Goal: Communication & Community: Participate in discussion

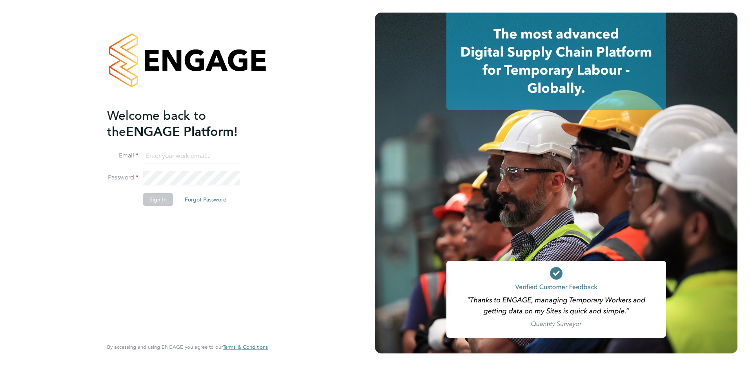
type input "ian.rist@ncclondon.ac.uk"
click at [156, 201] on button "Sign In" at bounding box center [158, 199] width 30 height 13
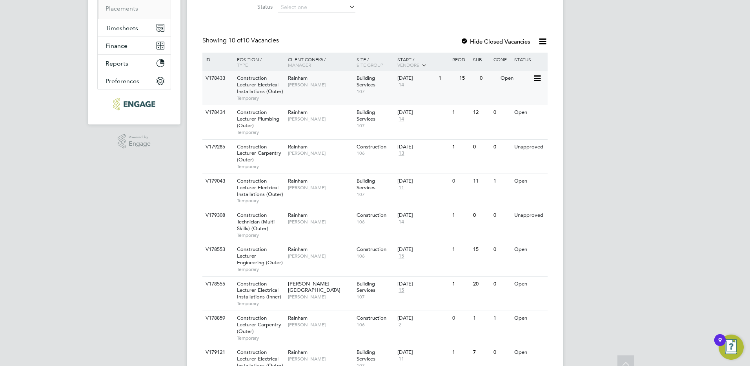
scroll to position [211, 0]
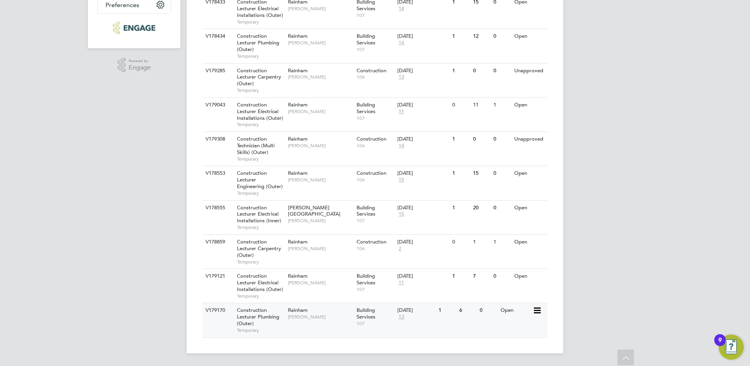
click at [249, 311] on span "Construction Lecturer Plumbing (Outer)" at bounding box center [258, 316] width 42 height 20
click at [93, 188] on div "IR Ian Rist Notifications 20 Applications: Network Sites Workers Current page: …" at bounding box center [375, 77] width 750 height 576
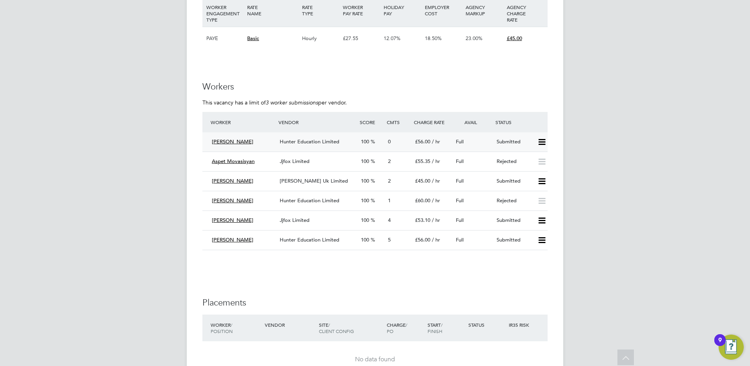
click at [298, 144] on span "Hunter Education Limited" at bounding box center [310, 141] width 60 height 7
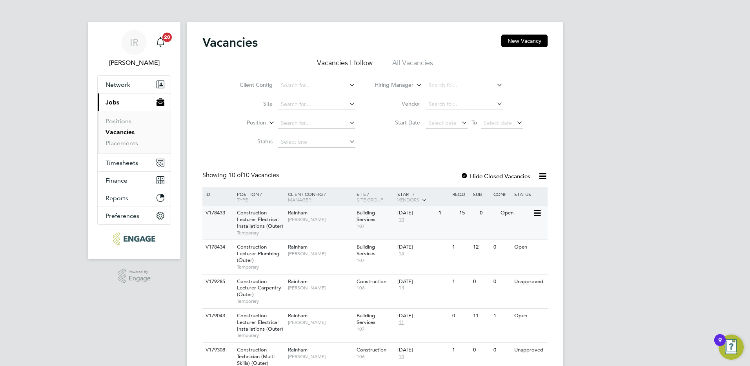
click at [256, 218] on span "Construction Lecturer Electrical Installations (Outer)" at bounding box center [260, 219] width 46 height 20
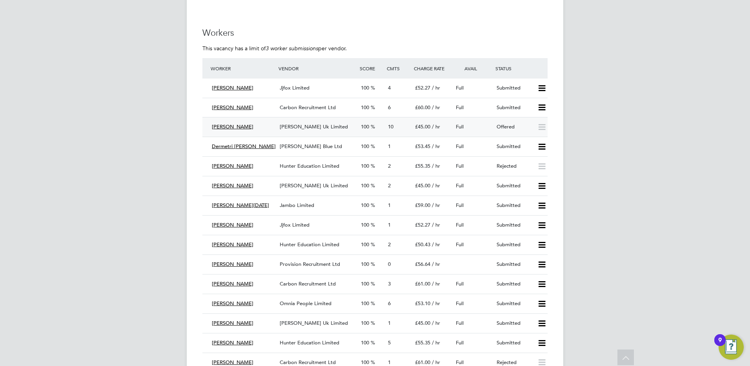
click at [230, 124] on span "Dean Mcmillan" at bounding box center [233, 126] width 42 height 7
click at [305, 127] on span "[PERSON_NAME] Uk Limited" at bounding box center [314, 126] width 68 height 7
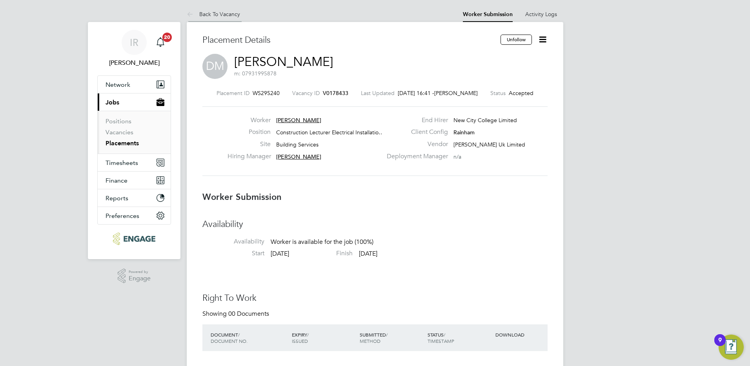
click at [218, 12] on link "Back To Vacancy" at bounding box center [213, 14] width 53 height 7
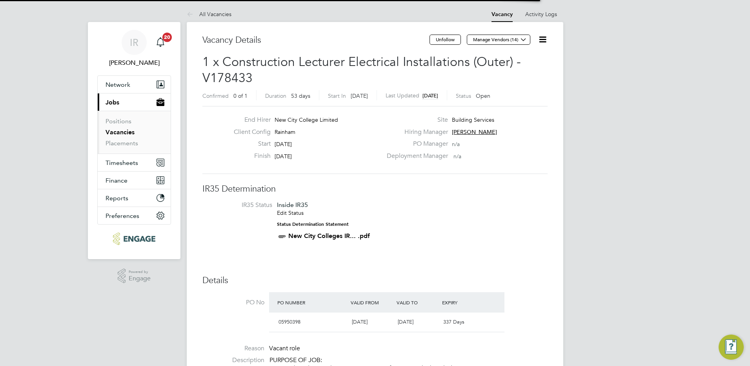
scroll to position [23, 55]
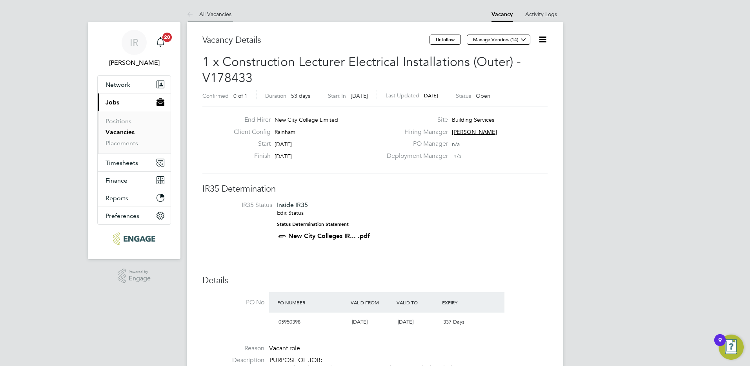
click at [214, 13] on link "All Vacancies" at bounding box center [209, 14] width 45 height 7
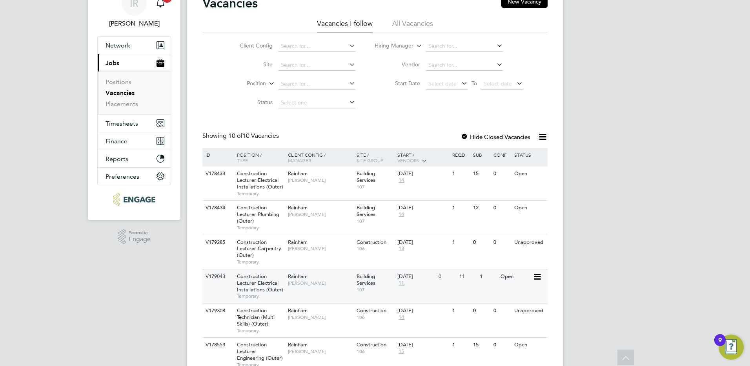
click at [254, 288] on span "Construction Lecturer Electrical Installations (Outer)" at bounding box center [260, 283] width 46 height 20
click at [262, 177] on span "Construction Lecturer Electrical Installations (Outer)" at bounding box center [260, 180] width 46 height 20
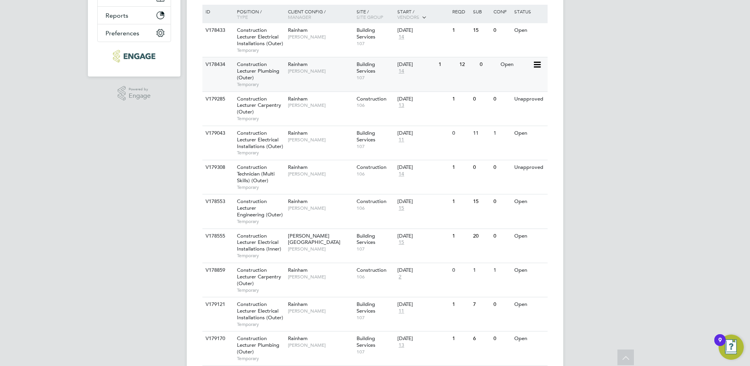
scroll to position [196, 0]
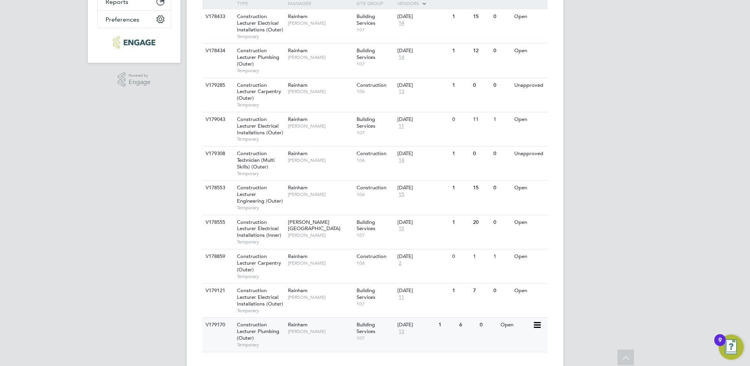
click at [279, 330] on span "Construction Lecturer Plumbing (Outer)" at bounding box center [258, 331] width 42 height 20
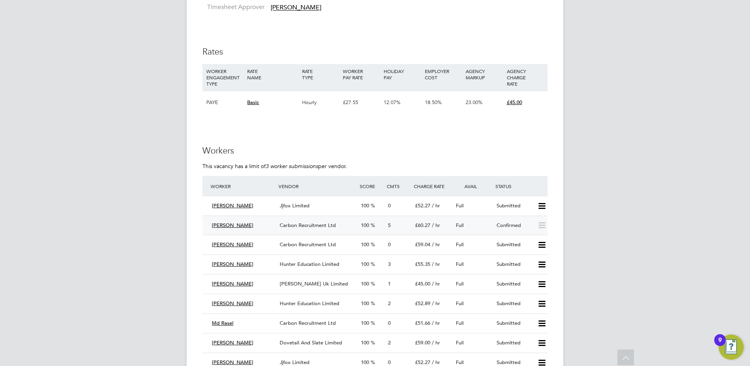
click at [239, 227] on span "[PERSON_NAME]" at bounding box center [233, 225] width 42 height 7
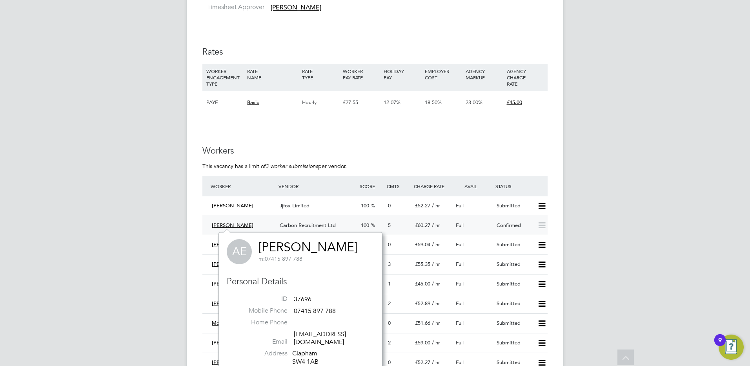
click at [320, 222] on span "Carbon Recruitment Ltd" at bounding box center [308, 225] width 56 height 7
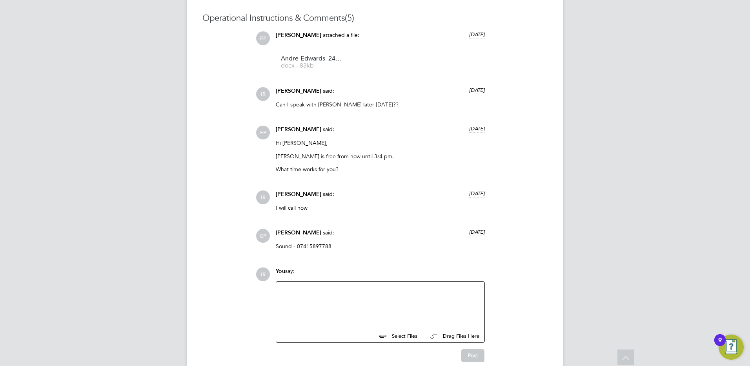
click at [298, 285] on div at bounding box center [380, 302] width 208 height 43
click at [294, 290] on div at bounding box center [380, 303] width 199 height 34
click at [469, 352] on button "Post" at bounding box center [472, 355] width 23 height 13
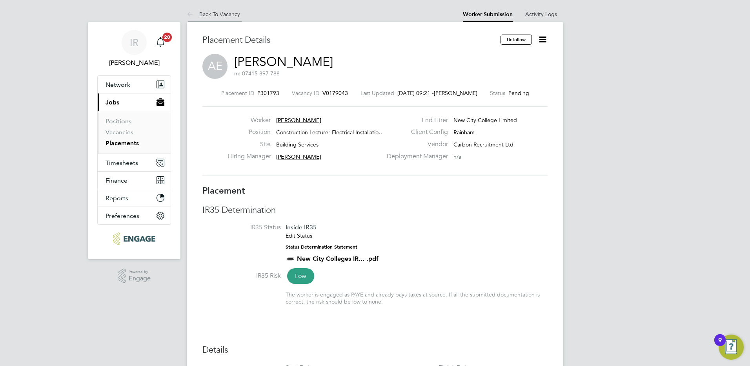
click at [222, 13] on link "Back To Vacancy" at bounding box center [213, 14] width 53 height 7
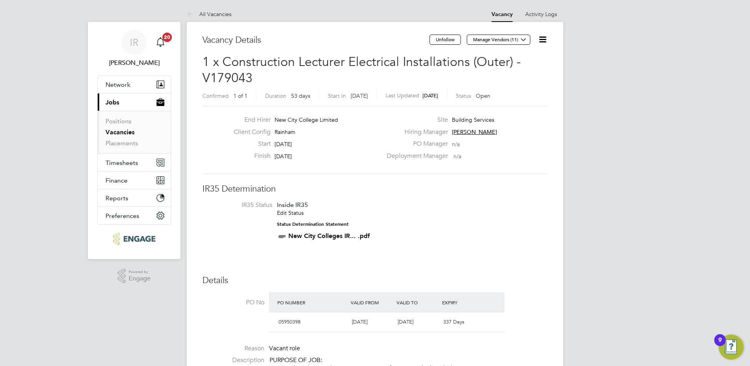
click at [222, 13] on link "All Vacancies" at bounding box center [209, 14] width 45 height 7
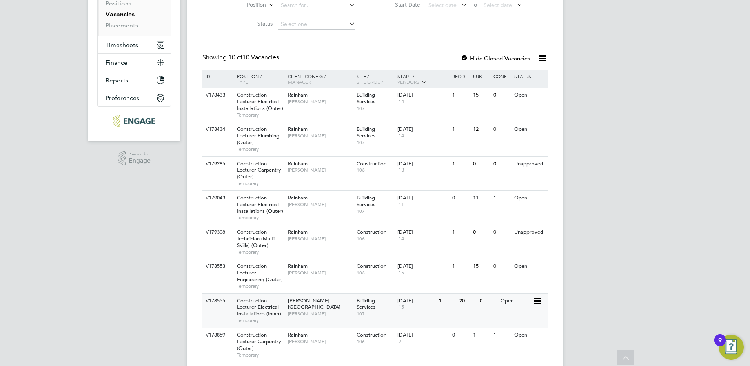
click at [265, 306] on span "Construction Lecturer Electrical Installations (Inner)" at bounding box center [259, 307] width 44 height 20
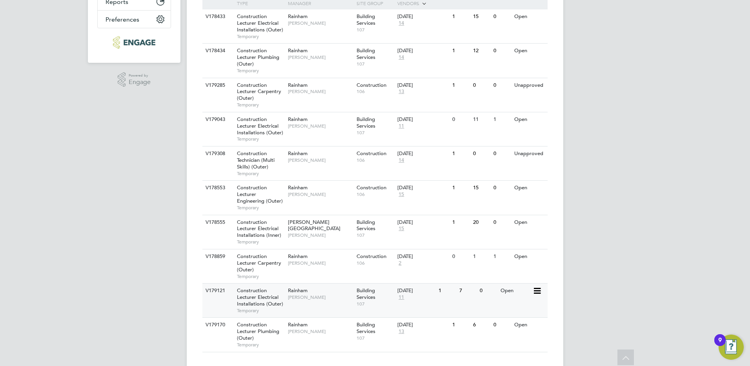
click at [259, 296] on span "Construction Lecturer Electrical Installations (Outer)" at bounding box center [260, 297] width 46 height 20
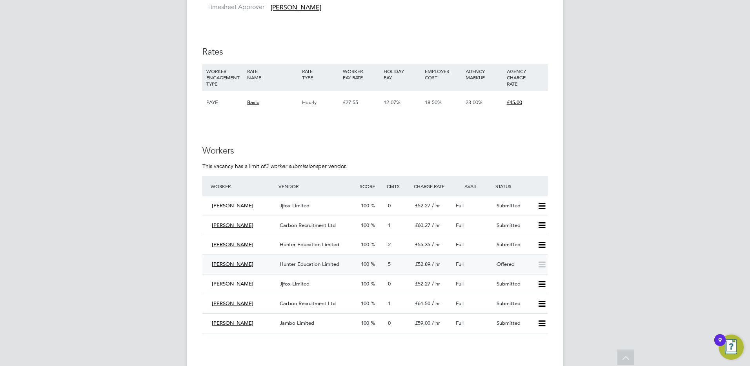
click at [307, 262] on span "Hunter Education Limited" at bounding box center [310, 263] width 60 height 7
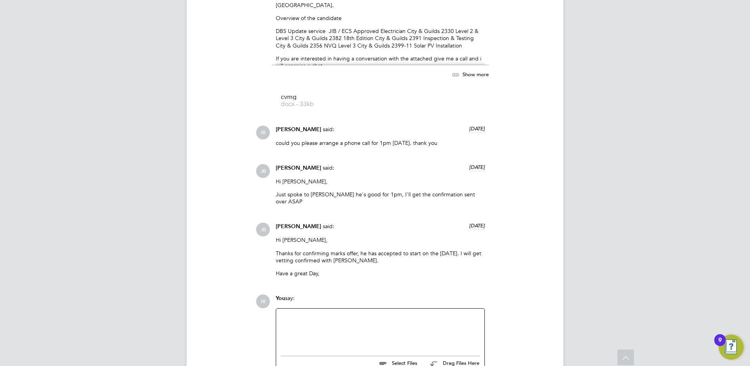
click at [299, 313] on div at bounding box center [380, 330] width 199 height 34
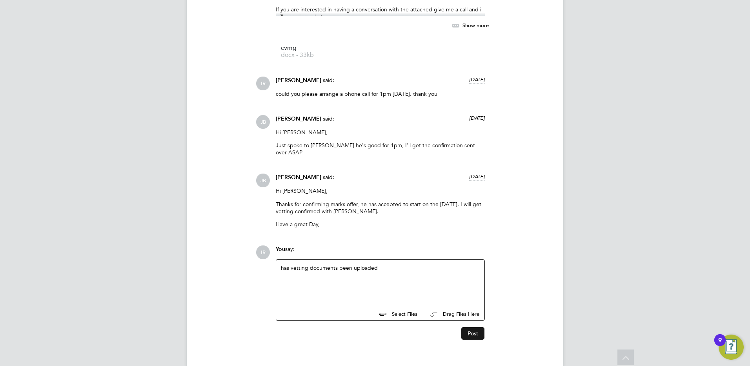
click at [472, 327] on button "Post" at bounding box center [472, 333] width 23 height 13
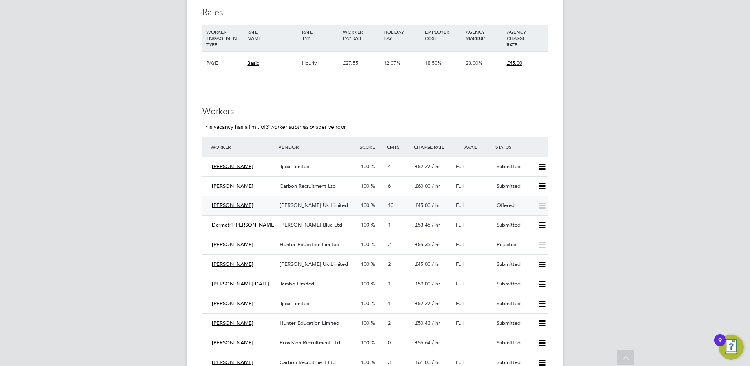
click at [313, 202] on span "[PERSON_NAME] Uk Limited" at bounding box center [314, 205] width 68 height 7
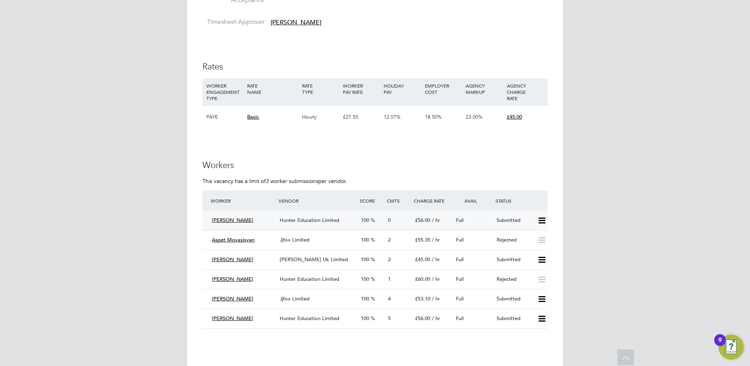
click at [305, 219] on span "Hunter Education Limited" at bounding box center [310, 219] width 60 height 7
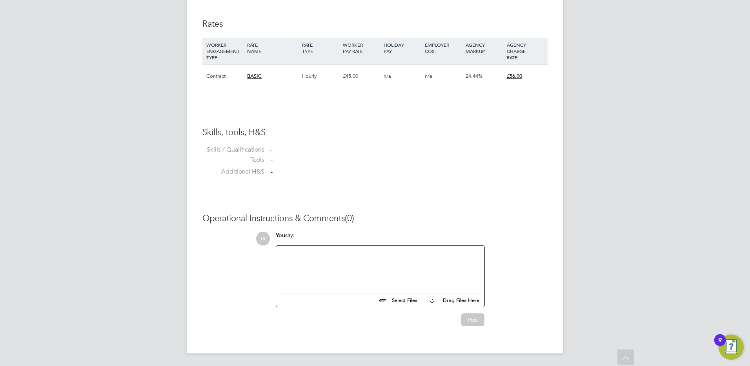
click at [297, 258] on div at bounding box center [380, 267] width 199 height 34
click at [466, 319] on button "Post" at bounding box center [472, 319] width 23 height 13
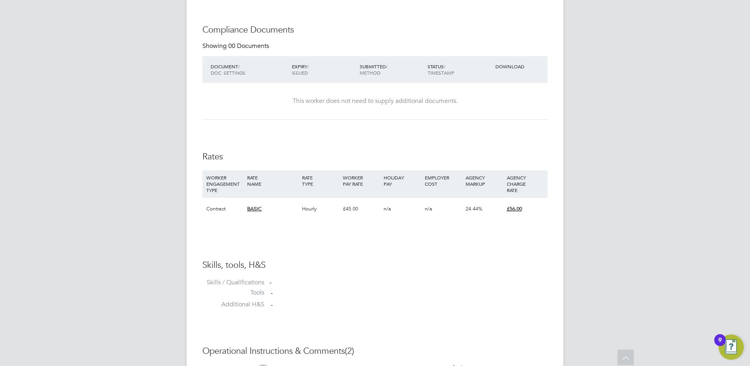
scroll to position [588, 0]
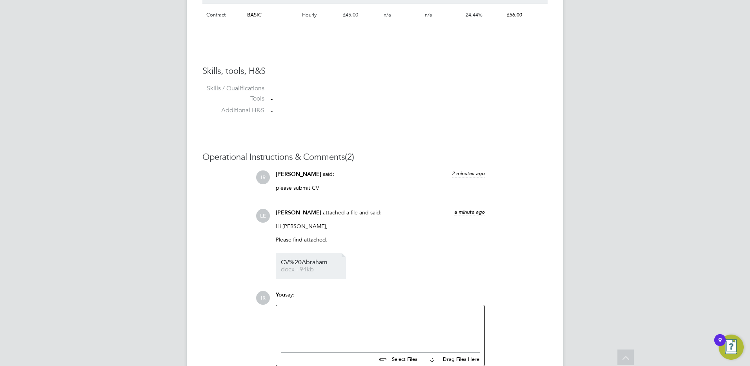
click at [302, 273] on li "CV%20Abraham docx - 94kb" at bounding box center [311, 266] width 70 height 26
click at [329, 275] on li "CV%20Abraham docx - 94kb" at bounding box center [311, 266] width 70 height 26
click at [298, 264] on span "CV%20Abraham" at bounding box center [312, 262] width 63 height 6
click at [319, 325] on div at bounding box center [380, 326] width 199 height 34
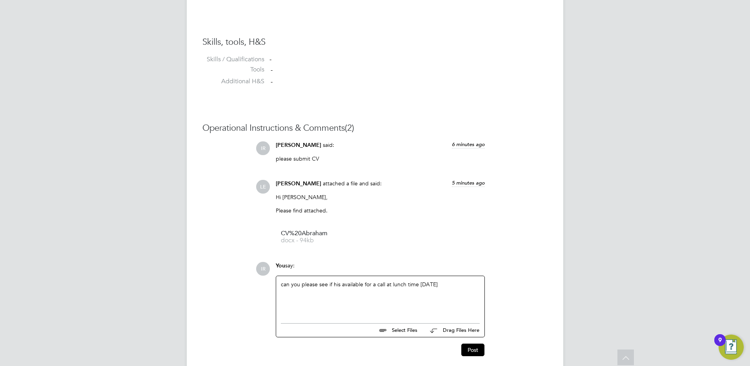
scroll to position [648, 0]
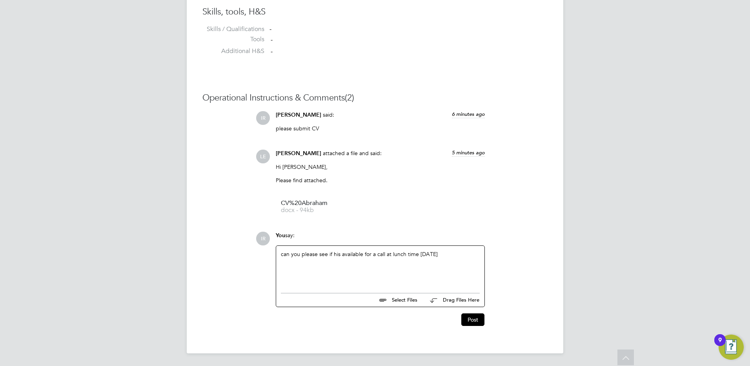
click at [473, 310] on div "Post" at bounding box center [379, 316] width 217 height 19
click at [471, 317] on button "Post" at bounding box center [472, 319] width 23 height 13
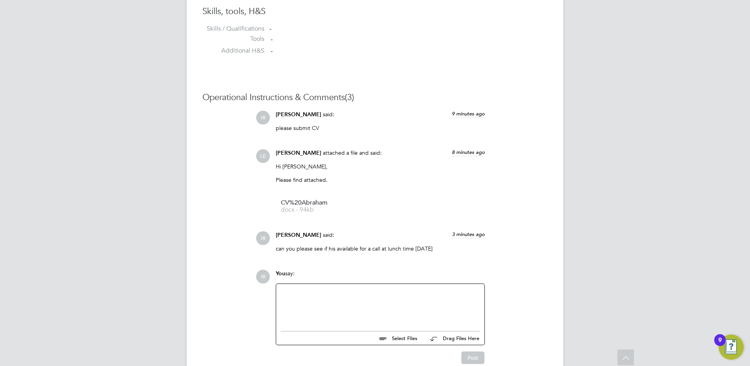
click at [286, 291] on div at bounding box center [380, 305] width 199 height 34
click at [471, 356] on button "Post" at bounding box center [472, 357] width 23 height 13
